Goal: Browse casually: Explore the website without a specific task or goal

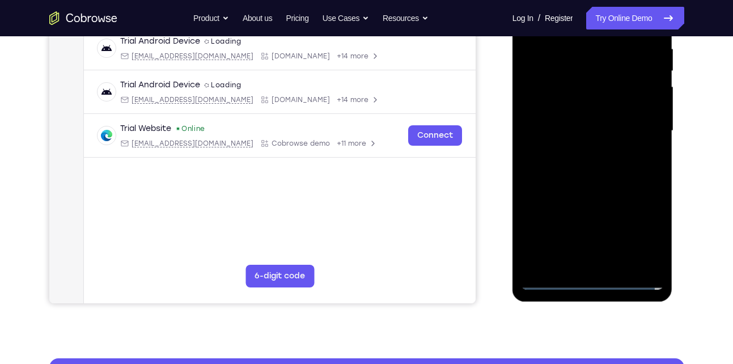
scroll to position [225, 0]
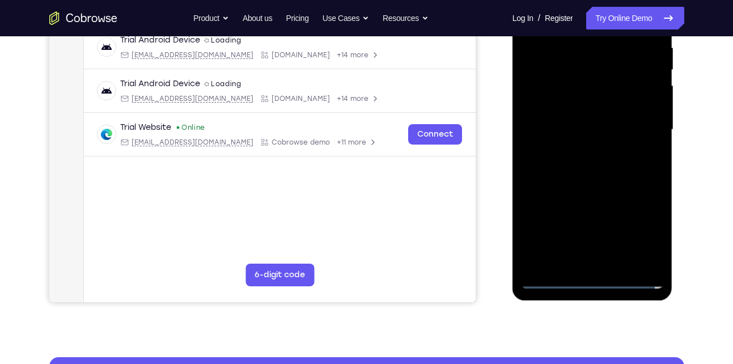
click at [601, 279] on div at bounding box center [592, 129] width 143 height 317
click at [645, 228] on div at bounding box center [592, 129] width 143 height 317
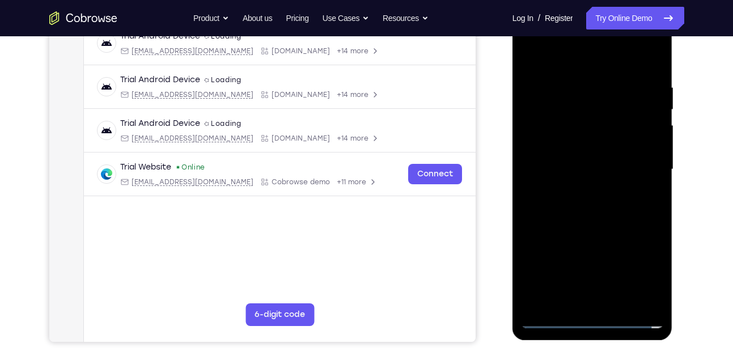
scroll to position [185, 0]
click at [570, 54] on div at bounding box center [592, 169] width 143 height 317
click at [639, 167] on div at bounding box center [592, 169] width 143 height 317
click at [582, 190] on div at bounding box center [592, 169] width 143 height 317
click at [581, 146] on div at bounding box center [592, 169] width 143 height 317
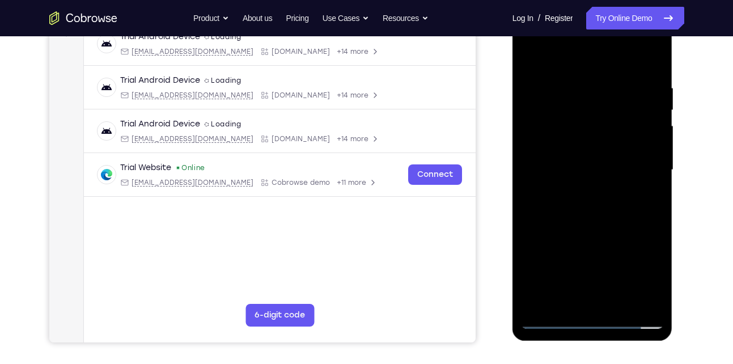
click at [600, 163] on div at bounding box center [592, 169] width 143 height 317
click at [594, 144] on div at bounding box center [592, 169] width 143 height 317
click at [566, 94] on div at bounding box center [592, 169] width 143 height 317
click at [642, 129] on div at bounding box center [592, 169] width 143 height 317
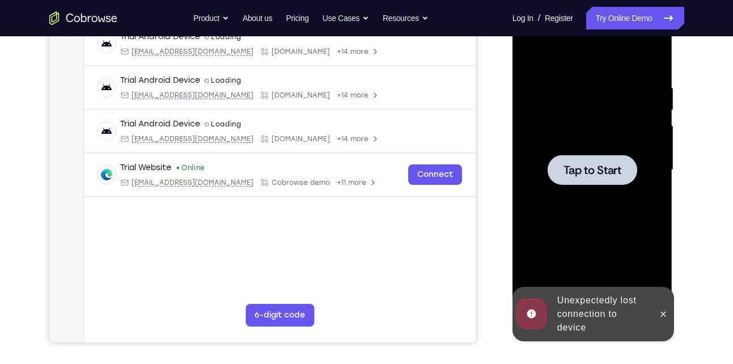
click at [598, 187] on div at bounding box center [592, 169] width 143 height 317
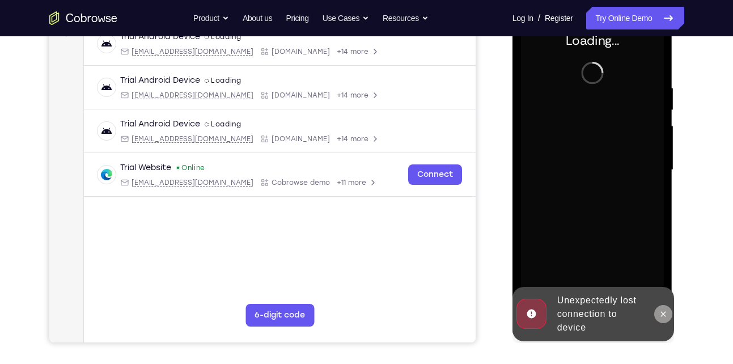
click at [667, 311] on icon at bounding box center [663, 314] width 9 height 9
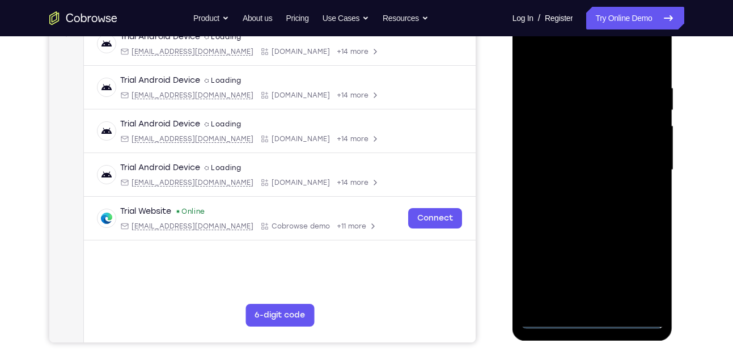
click at [600, 317] on div at bounding box center [592, 169] width 143 height 317
click at [590, 322] on div at bounding box center [592, 169] width 143 height 317
click at [642, 270] on div at bounding box center [592, 169] width 143 height 317
click at [551, 66] on div at bounding box center [592, 169] width 143 height 317
click at [636, 165] on div at bounding box center [592, 169] width 143 height 317
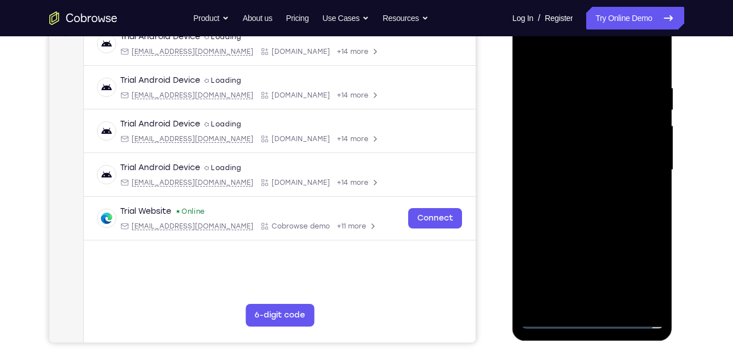
click at [575, 187] on div at bounding box center [592, 169] width 143 height 317
click at [567, 144] on div at bounding box center [592, 169] width 143 height 317
click at [569, 166] on div at bounding box center [592, 169] width 143 height 317
click at [584, 150] on div at bounding box center [592, 169] width 143 height 317
click at [621, 306] on div at bounding box center [592, 169] width 143 height 317
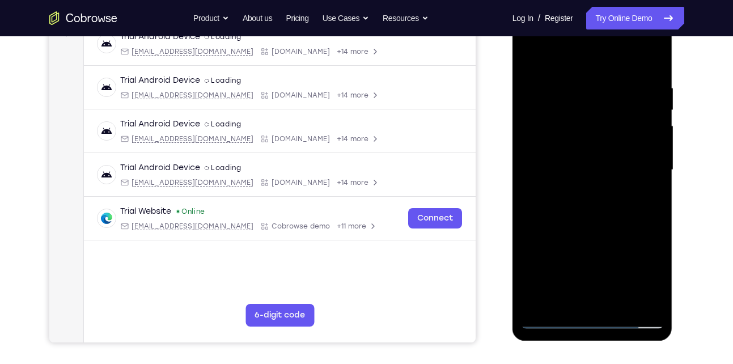
click at [619, 304] on div at bounding box center [592, 169] width 143 height 317
drag, startPoint x: 607, startPoint y: 251, endPoint x: 597, endPoint y: 227, distance: 25.4
click at [597, 227] on div at bounding box center [592, 169] width 143 height 317
click at [554, 320] on div at bounding box center [592, 169] width 143 height 317
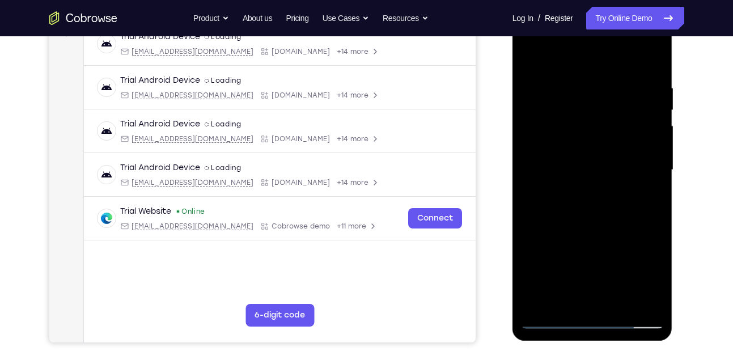
click at [548, 304] on div at bounding box center [592, 169] width 143 height 317
drag, startPoint x: 608, startPoint y: 125, endPoint x: 615, endPoint y: 226, distance: 101.1
click at [615, 226] on div at bounding box center [592, 169] width 143 height 317
drag, startPoint x: 641, startPoint y: 73, endPoint x: 522, endPoint y: 88, distance: 120.1
click at [522, 88] on div at bounding box center [592, 169] width 143 height 317
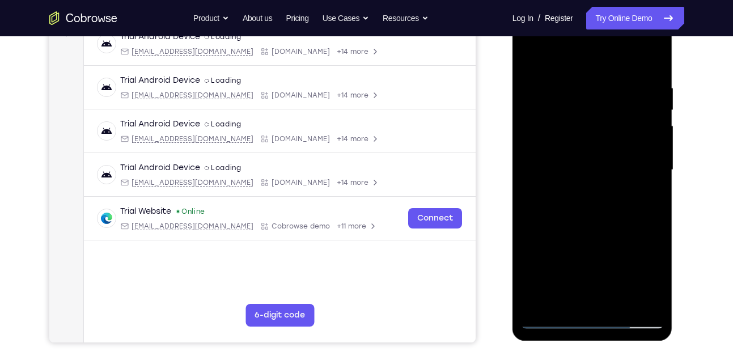
click at [654, 54] on div at bounding box center [592, 169] width 143 height 317
